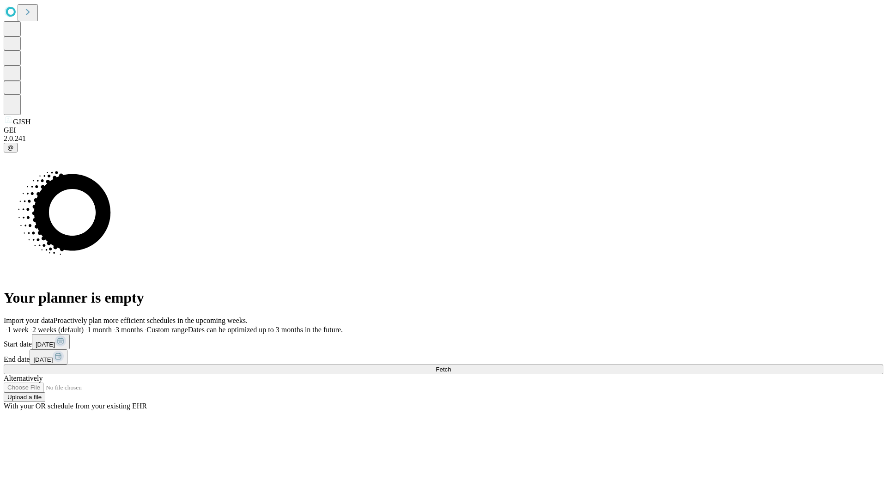
click at [451, 366] on span "Fetch" at bounding box center [442, 369] width 15 height 7
